Goal: Ask a question

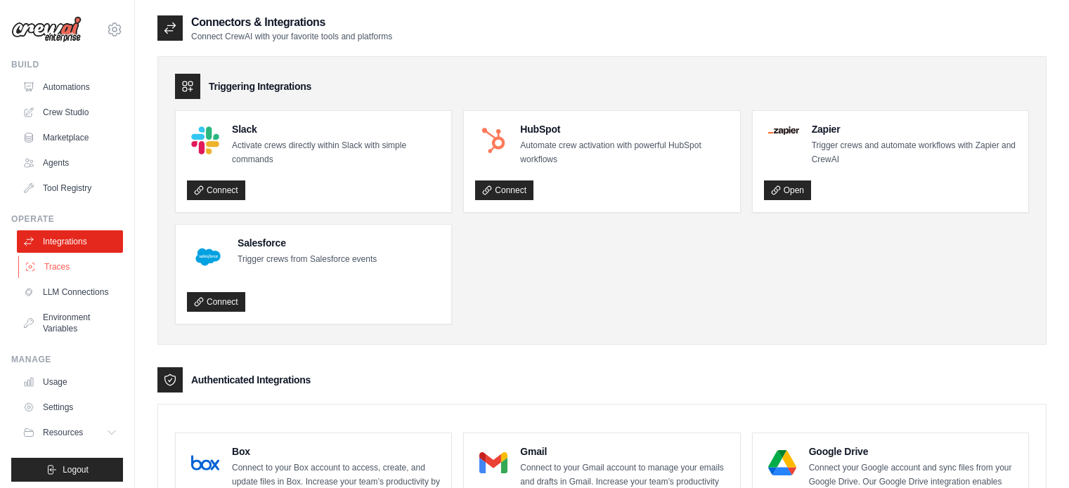
scroll to position [997, 0]
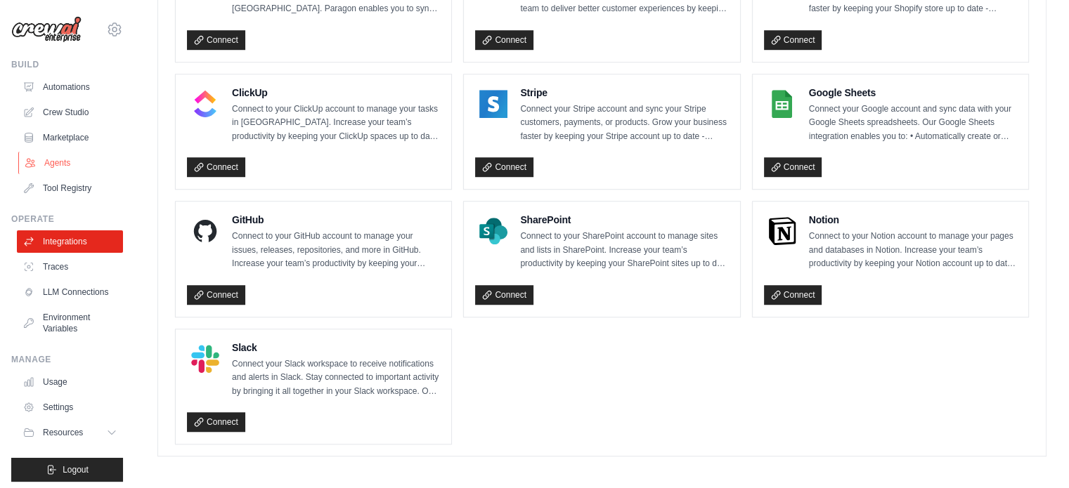
click at [66, 162] on link "Agents" at bounding box center [71, 163] width 106 height 22
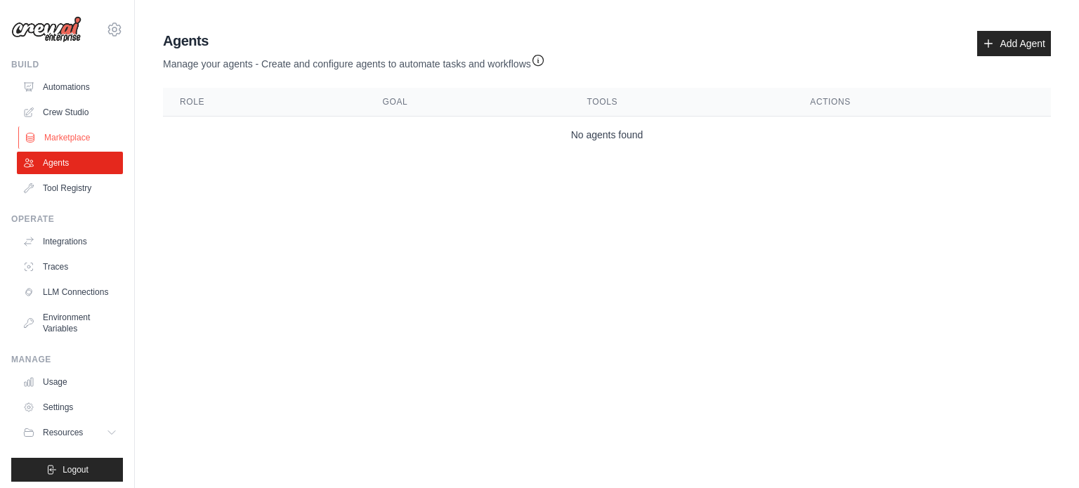
click at [81, 138] on link "Marketplace" at bounding box center [71, 137] width 106 height 22
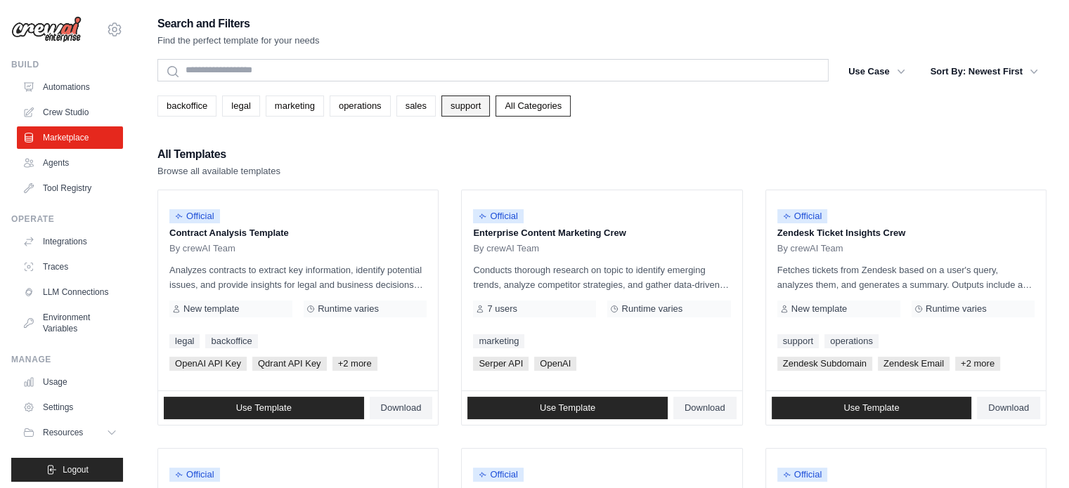
click at [466, 100] on link "support" at bounding box center [465, 106] width 48 height 21
